Goal: Task Accomplishment & Management: Complete application form

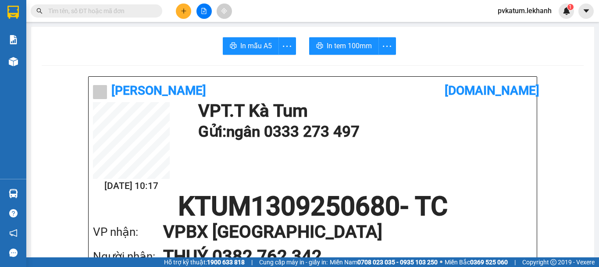
click at [183, 14] on button at bounding box center [183, 11] width 15 height 15
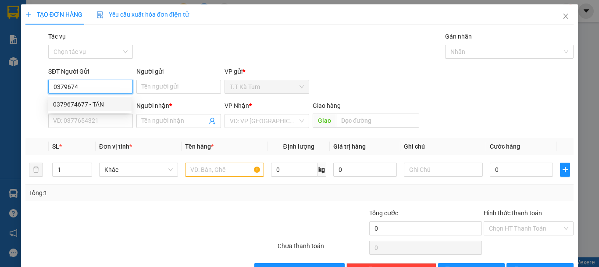
click at [111, 106] on div "0379674677 - TÂN" at bounding box center [89, 105] width 73 height 10
type input "0379674677"
type input "TÂN"
type input "0383830660"
type input "VỢ [PERSON_NAME]"
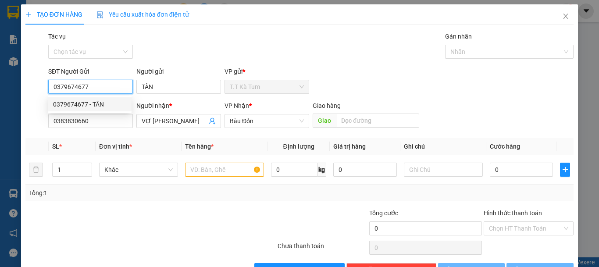
type input "30.000"
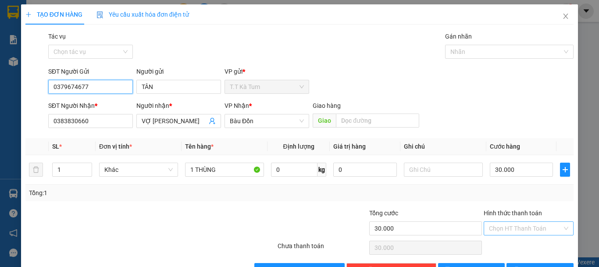
type input "0379674677"
click at [514, 229] on input "Hình thức thanh toán" at bounding box center [525, 228] width 73 height 13
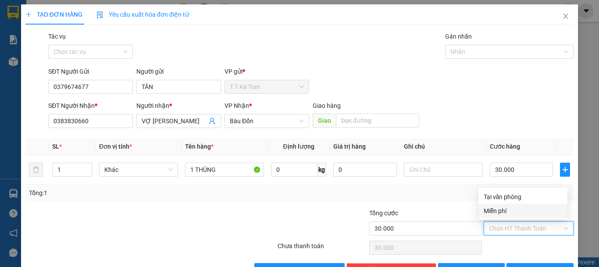
click at [448, 198] on div "Tổng: 1" at bounding box center [299, 193] width 548 height 17
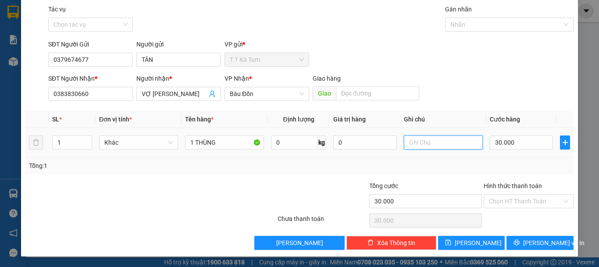
click at [425, 146] on input "text" at bounding box center [443, 143] width 79 height 14
type input "TRỨNG DẾ"
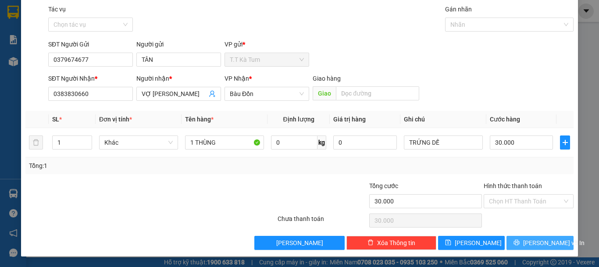
drag, startPoint x: 531, startPoint y: 242, endPoint x: 532, endPoint y: 237, distance: 4.8
click at [531, 242] on span "[PERSON_NAME] và In" at bounding box center [553, 243] width 61 height 10
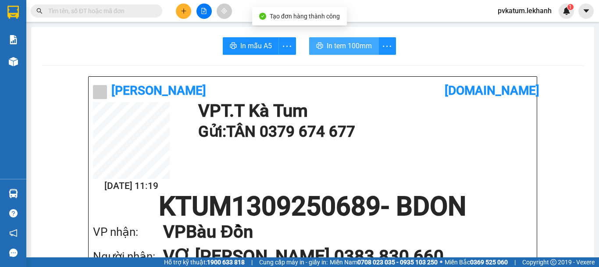
click at [341, 41] on span "In tem 100mm" at bounding box center [349, 45] width 45 height 11
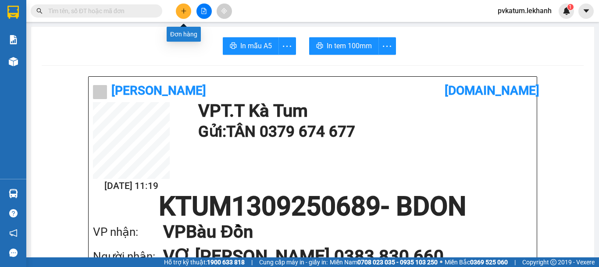
click at [188, 7] on button at bounding box center [183, 11] width 15 height 15
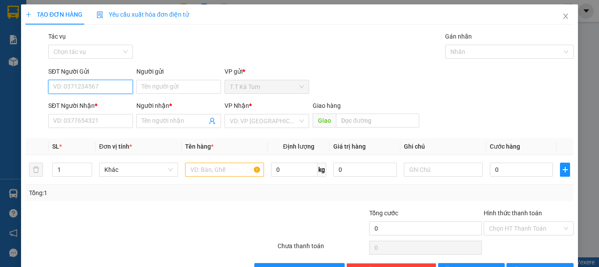
click at [82, 92] on input "SĐT Người Gửi" at bounding box center [90, 87] width 85 height 14
type input "0387869669"
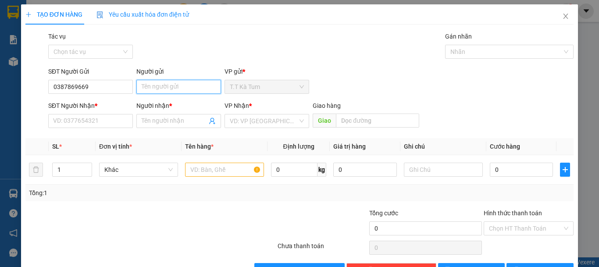
click at [179, 89] on input "Người gửi" at bounding box center [178, 87] width 85 height 14
type input "[PERSON_NAME]"
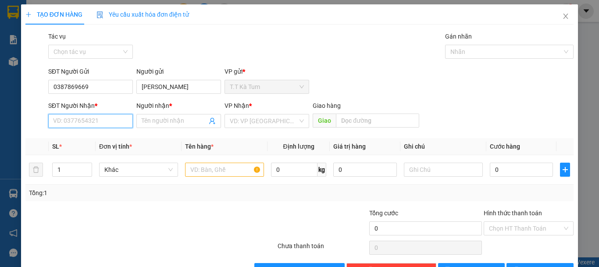
click at [81, 119] on input "SĐT Người Nhận *" at bounding box center [90, 121] width 85 height 14
type input "0984127733"
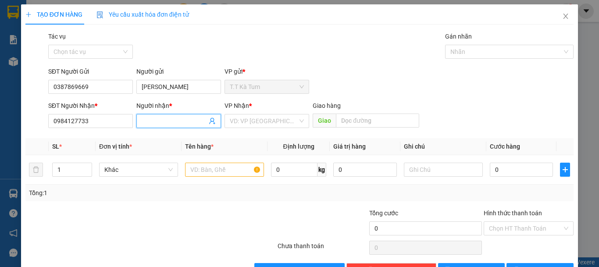
click at [156, 120] on input "Người nhận *" at bounding box center [174, 121] width 65 height 10
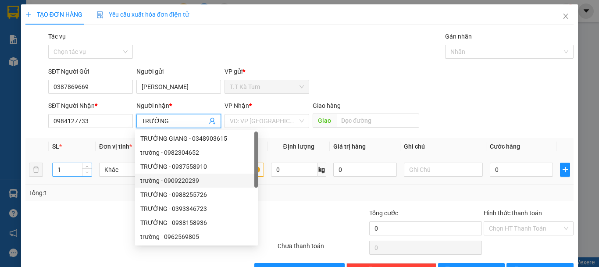
click at [90, 171] on span "Decrease Value" at bounding box center [87, 172] width 10 height 8
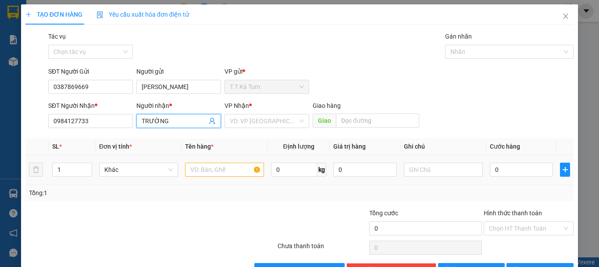
type input "TRƯỜNG"
click at [318, 166] on span "kg" at bounding box center [322, 170] width 9 height 14
click at [227, 168] on input "text" at bounding box center [224, 170] width 79 height 14
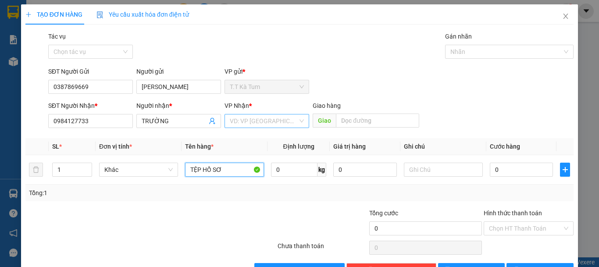
type input "TỆP HỒ SƠ"
click at [239, 125] on input "search" at bounding box center [264, 120] width 68 height 13
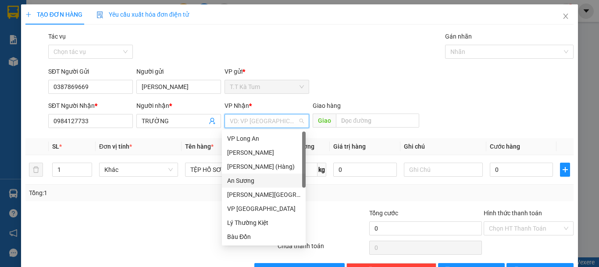
click at [245, 182] on div "An Sương" at bounding box center [263, 181] width 73 height 10
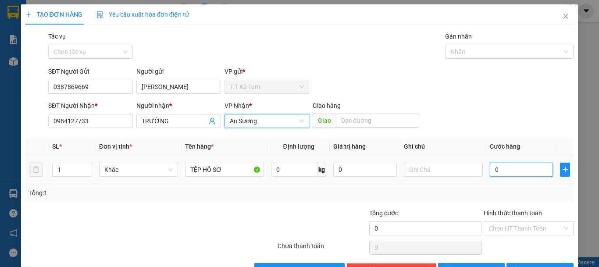
click at [503, 174] on input "0" at bounding box center [521, 170] width 63 height 14
type input "3"
type input "30"
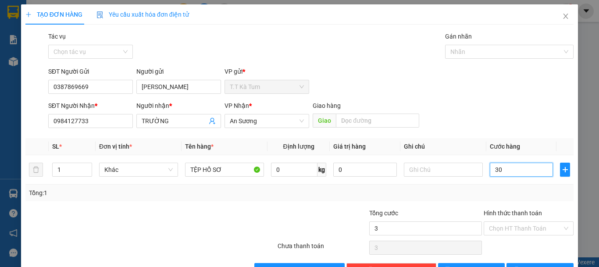
type input "30"
type input "300"
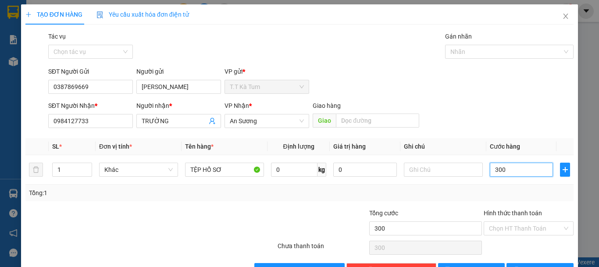
type input "3.000"
type input "30.000"
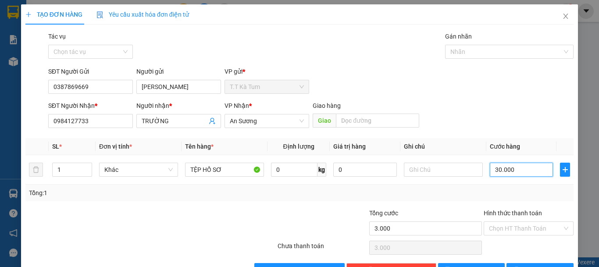
type input "30.000"
click at [513, 236] on div "Hình thức thanh toán Chọn HT Thanh Toán" at bounding box center [529, 223] width 90 height 31
drag, startPoint x: 518, startPoint y: 232, endPoint x: 522, endPoint y: 229, distance: 5.7
click at [518, 232] on input "Hình thức thanh toán" at bounding box center [525, 228] width 73 height 13
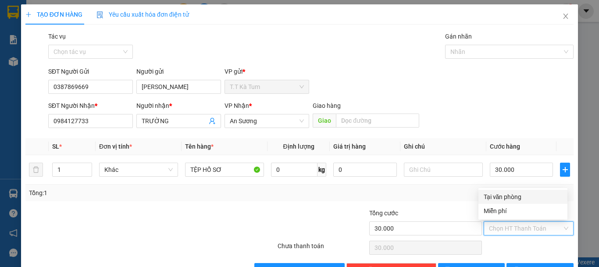
click at [507, 199] on div "Tại văn phòng" at bounding box center [523, 197] width 79 height 10
type input "0"
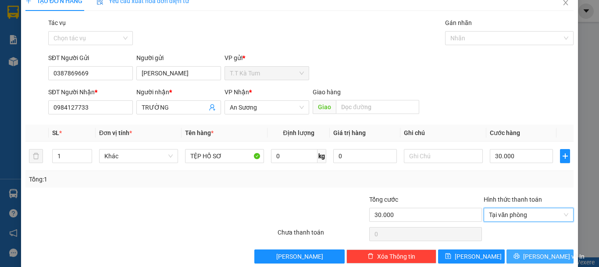
scroll to position [27, 0]
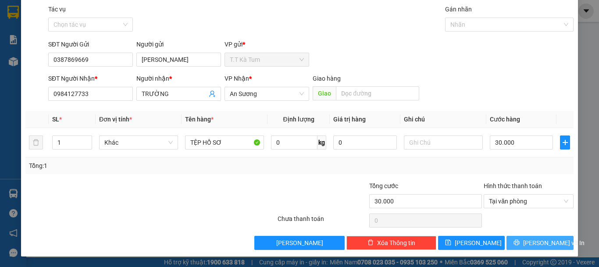
click at [524, 240] on button "[PERSON_NAME] và In" at bounding box center [540, 243] width 67 height 14
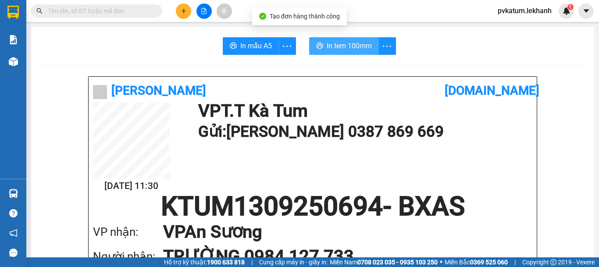
click at [340, 44] on span "In tem 100mm" at bounding box center [349, 45] width 45 height 11
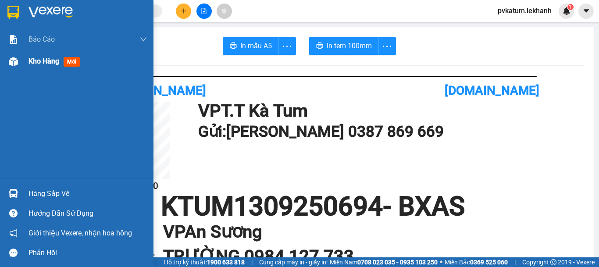
click at [40, 62] on span "Kho hàng" at bounding box center [44, 61] width 31 height 8
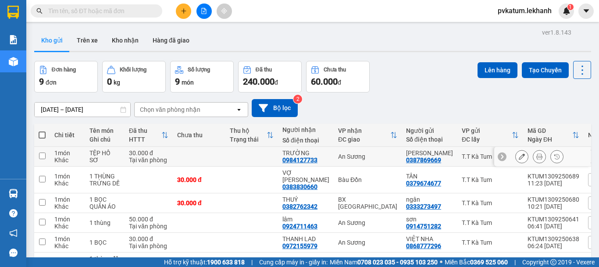
click at [519, 157] on icon at bounding box center [522, 157] width 6 height 6
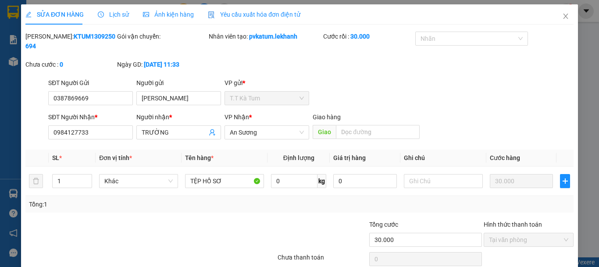
type input "0387869669"
type input "[PERSON_NAME]"
type input "0984127733"
type input "TRƯỜNG"
type input "30.000"
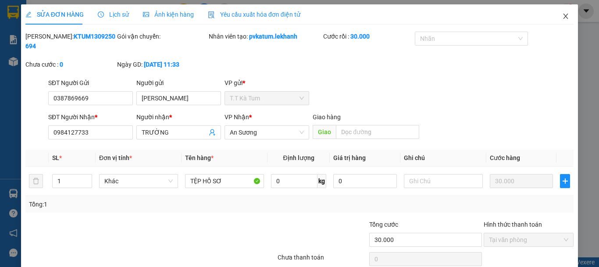
click at [563, 20] on span "Close" at bounding box center [566, 16] width 25 height 25
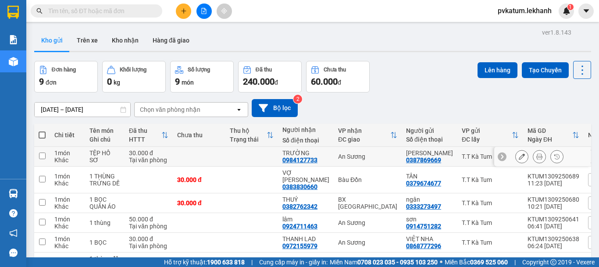
click at [536, 157] on icon at bounding box center [539, 157] width 6 height 6
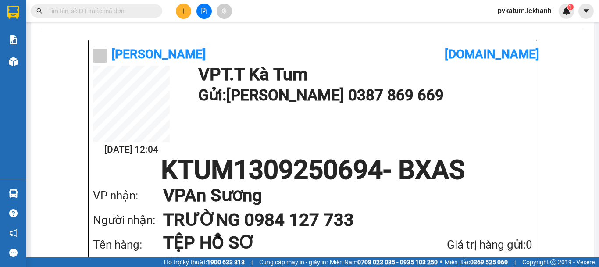
scroll to position [44, 0]
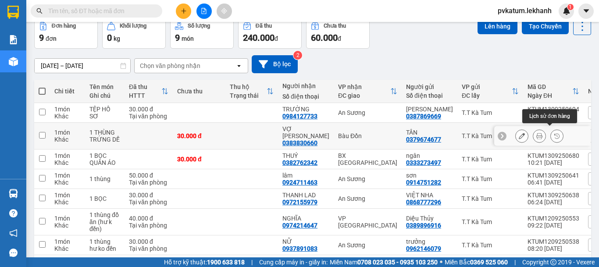
click at [536, 136] on icon at bounding box center [539, 136] width 6 height 6
